Goal: Check status: Check status

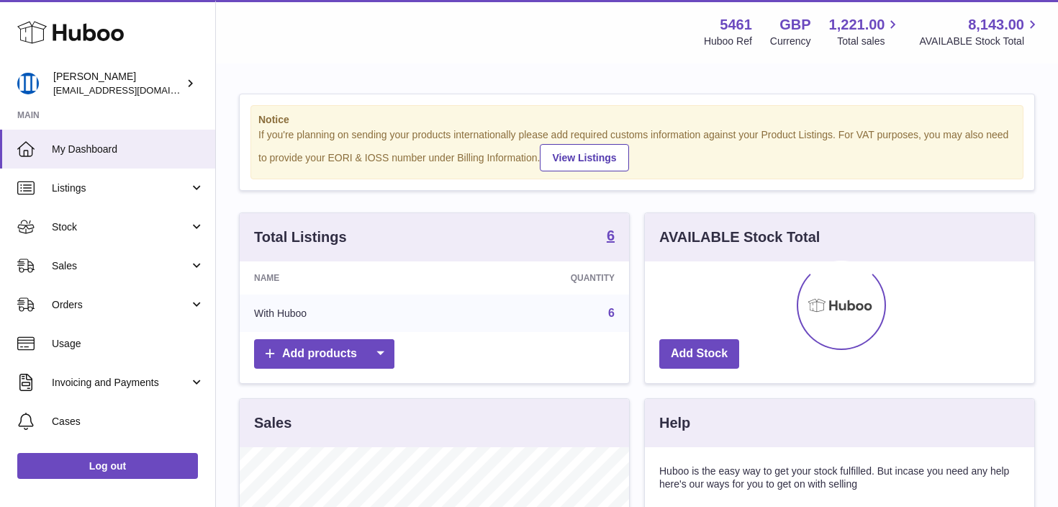
scroll to position [224, 389]
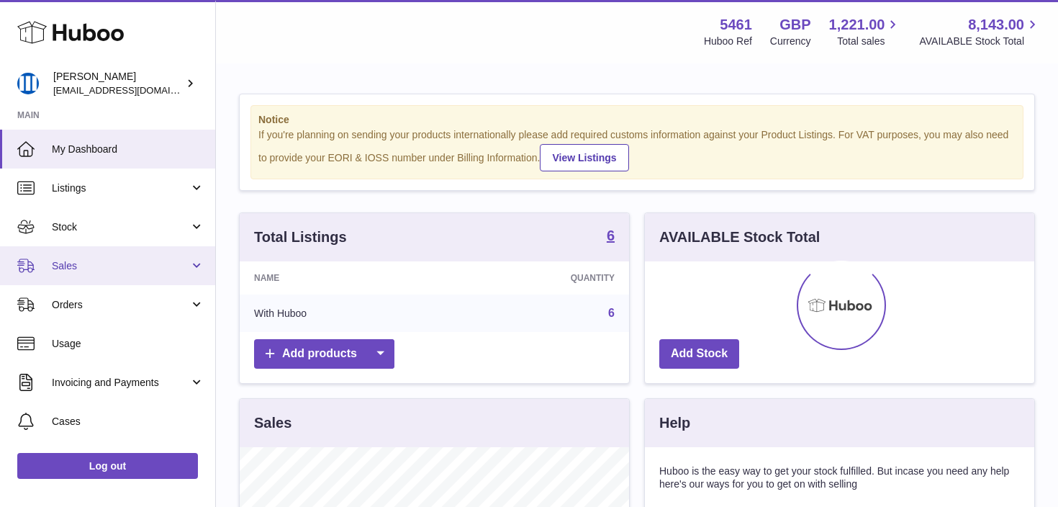
click at [115, 255] on link "Sales" at bounding box center [107, 265] width 215 height 39
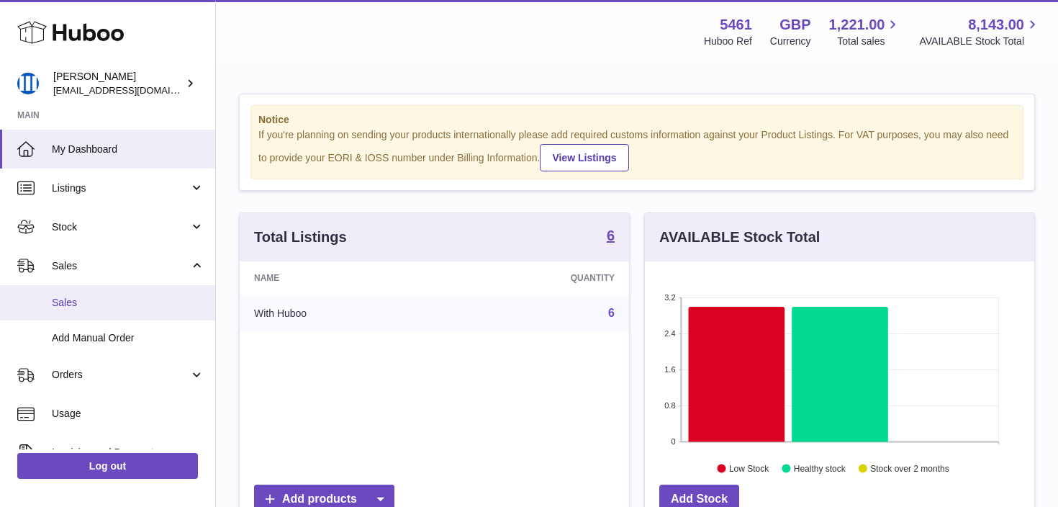
click at [107, 305] on span "Sales" at bounding box center [128, 303] width 153 height 14
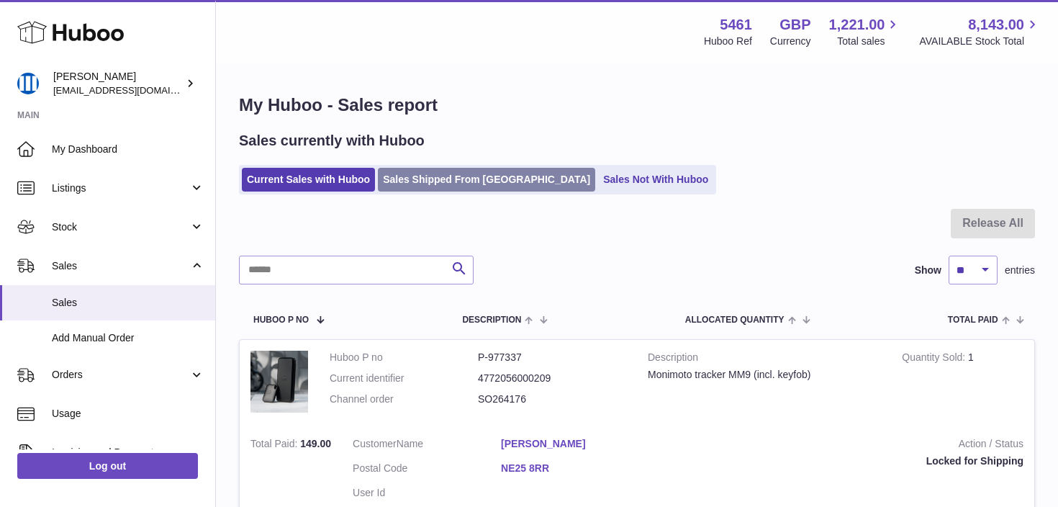
click at [418, 191] on link "Sales Shipped From Huboo" at bounding box center [486, 180] width 217 height 24
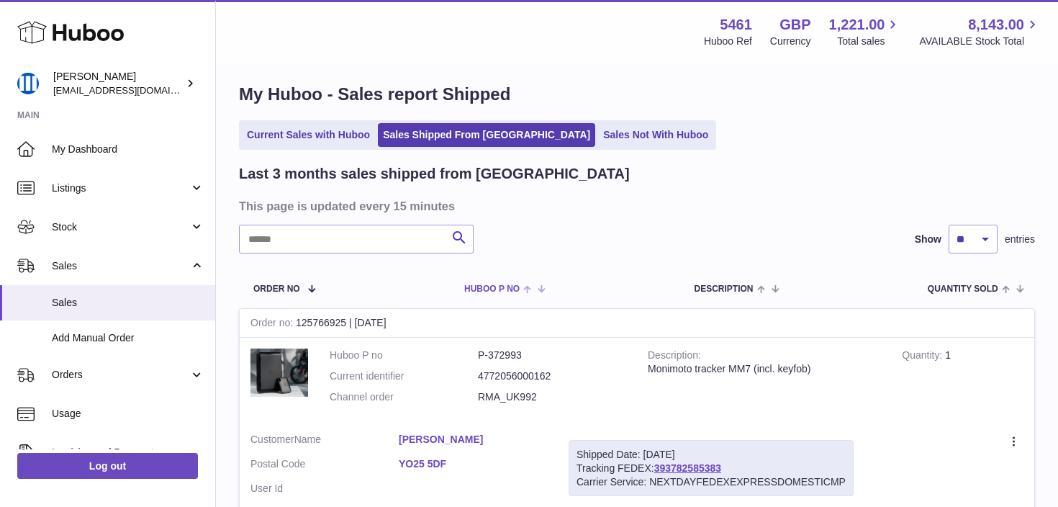
scroll to position [25, 0]
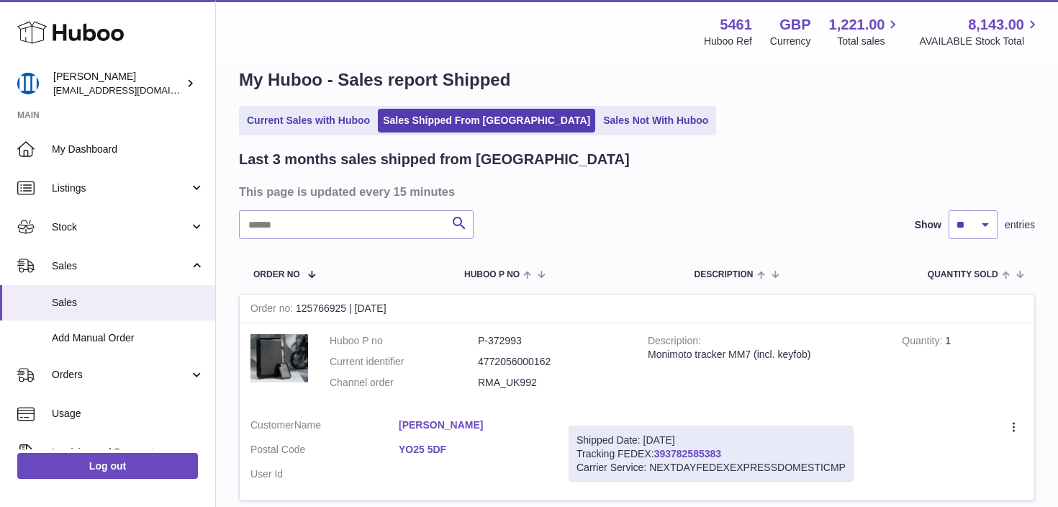
click at [678, 450] on link "393782585383" at bounding box center [687, 454] width 67 height 12
